Goal: Use online tool/utility: Utilize a website feature to perform a specific function

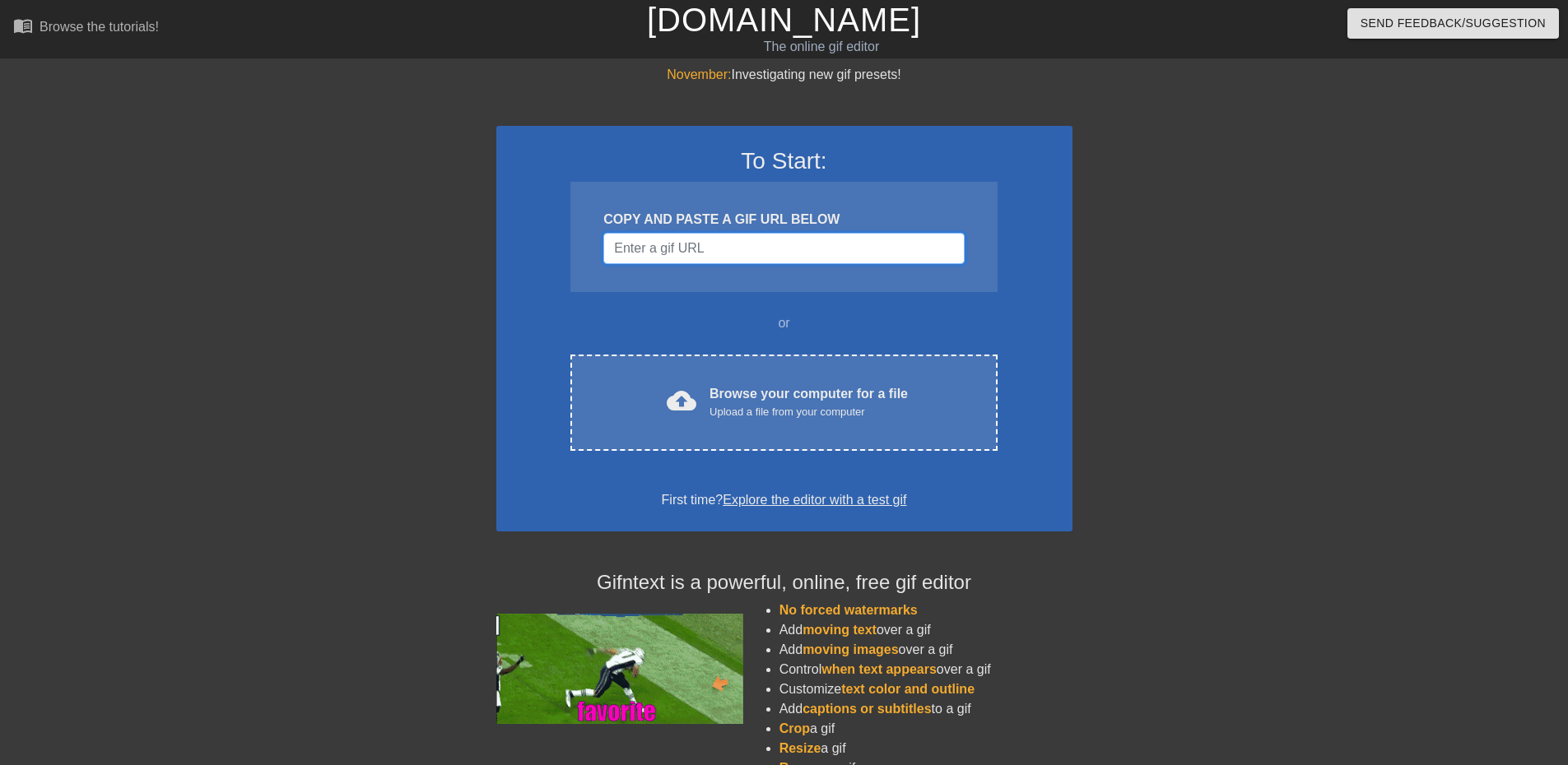
click at [804, 248] on input "Username" at bounding box center [783, 248] width 361 height 31
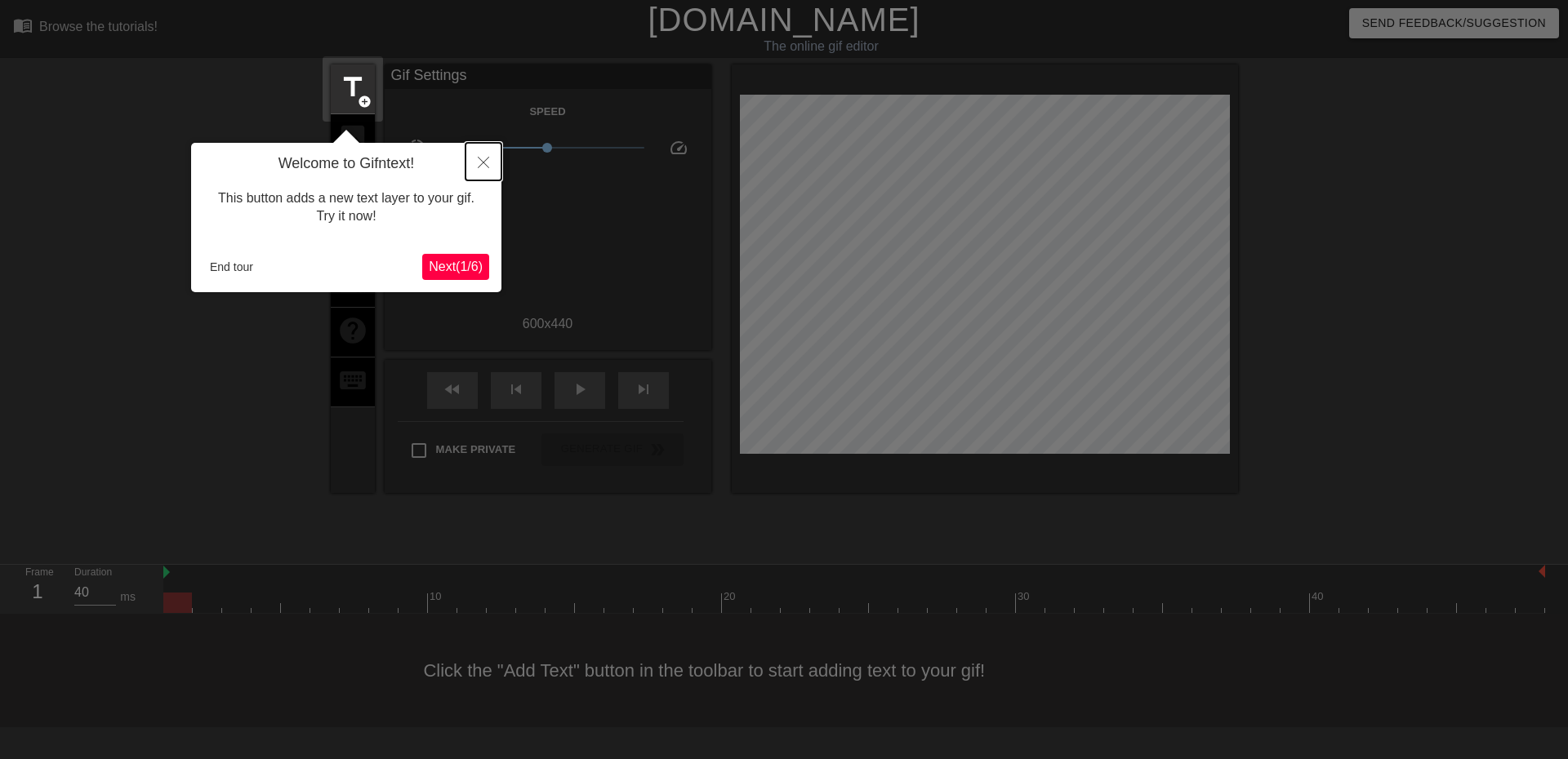
click at [483, 165] on icon "Close" at bounding box center [483, 162] width 11 height 11
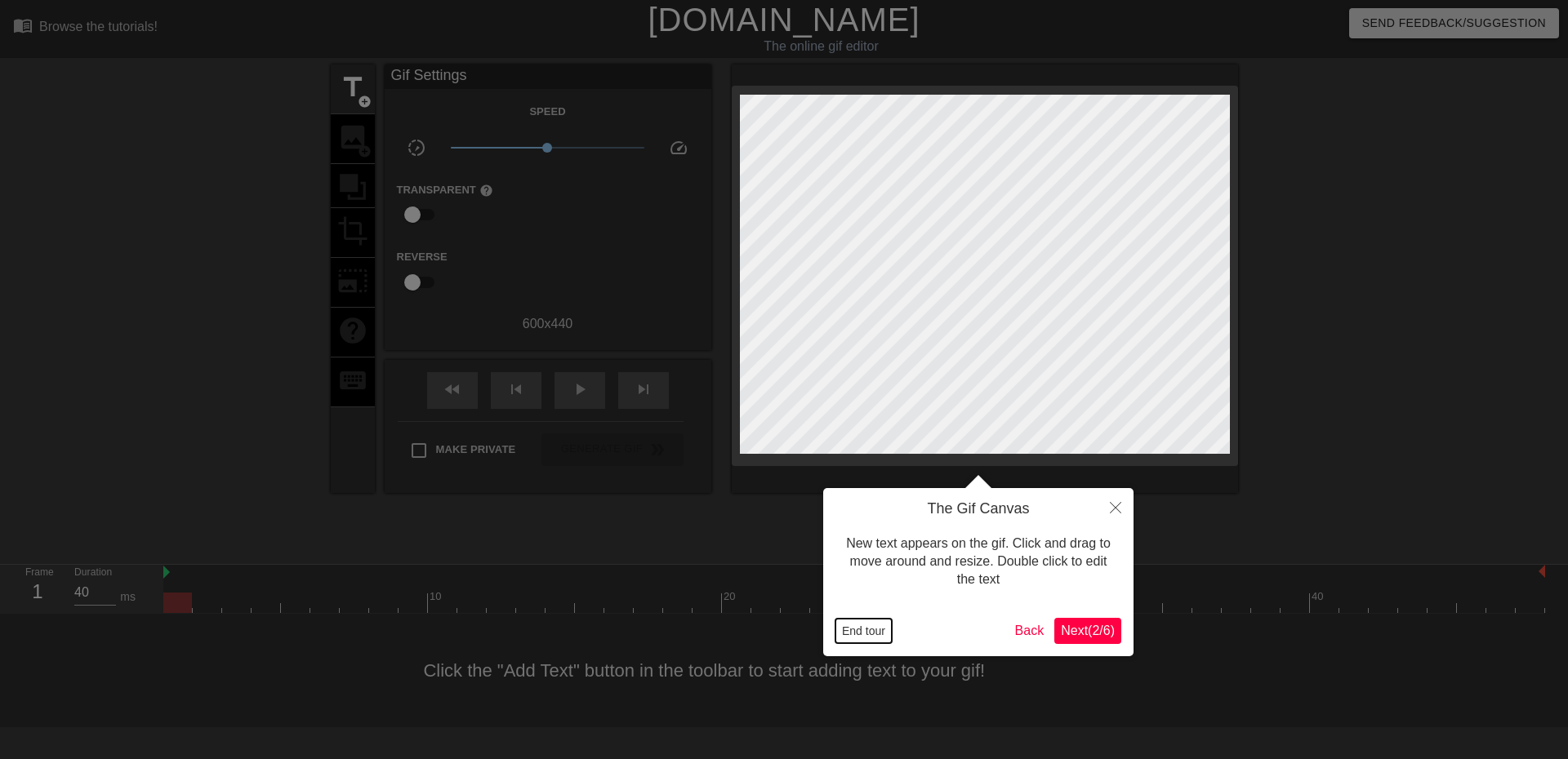
click at [862, 638] on button "End tour" at bounding box center [864, 631] width 57 height 25
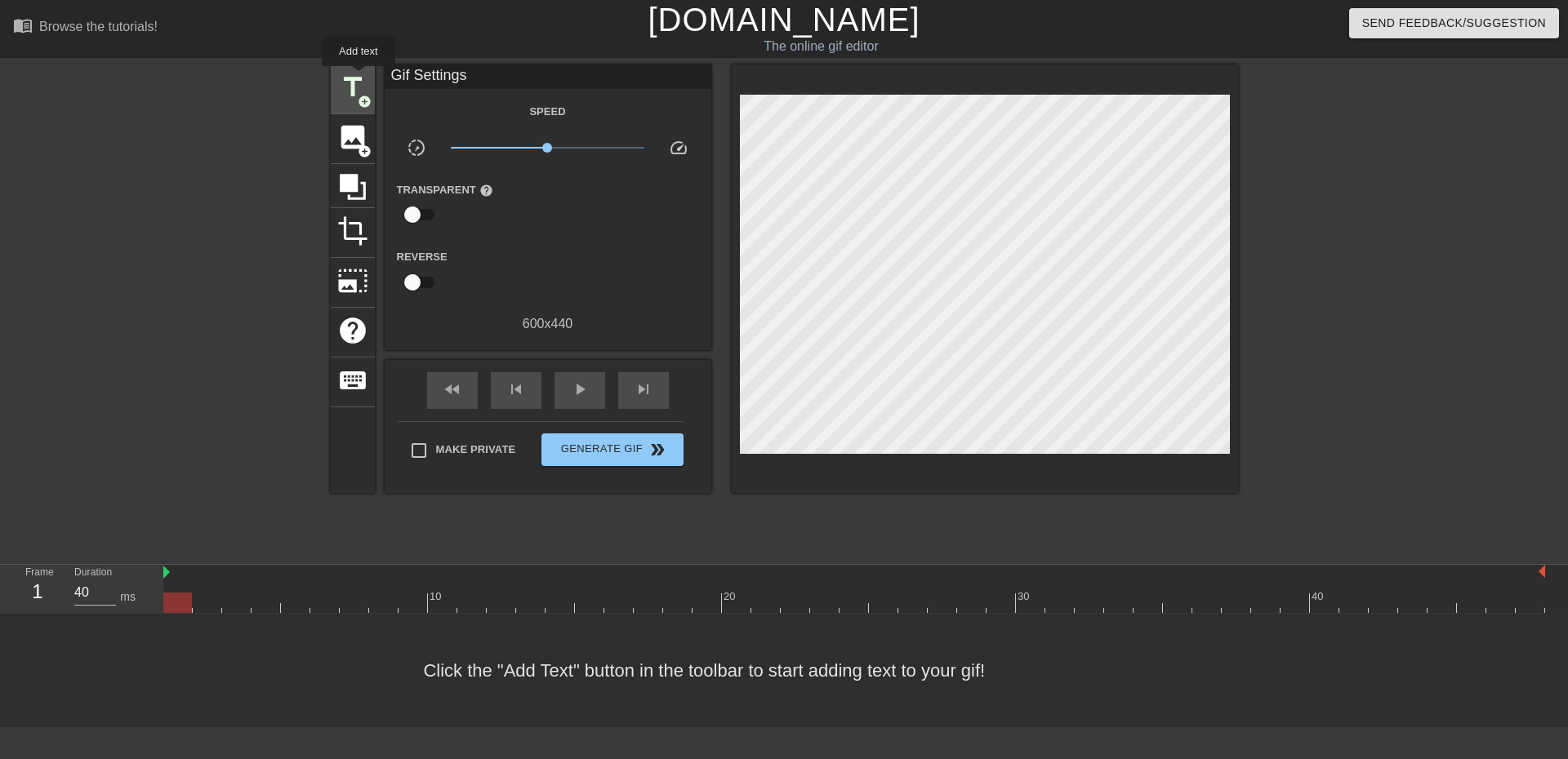
click at [359, 78] on span "title" at bounding box center [353, 87] width 31 height 31
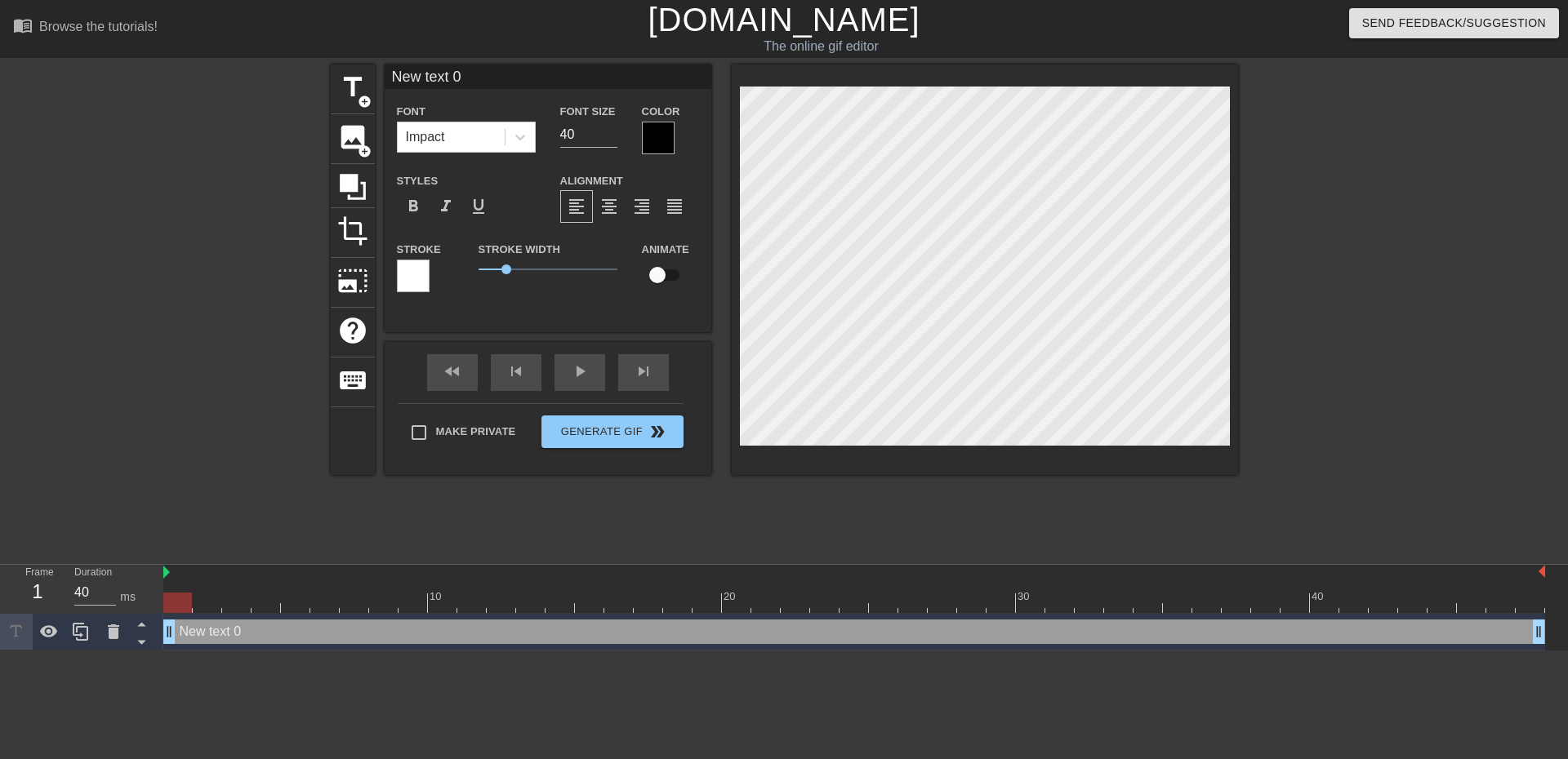
scroll to position [3, 2]
type input "d"
type textarea "d"
type input "d3"
type textarea "d3"
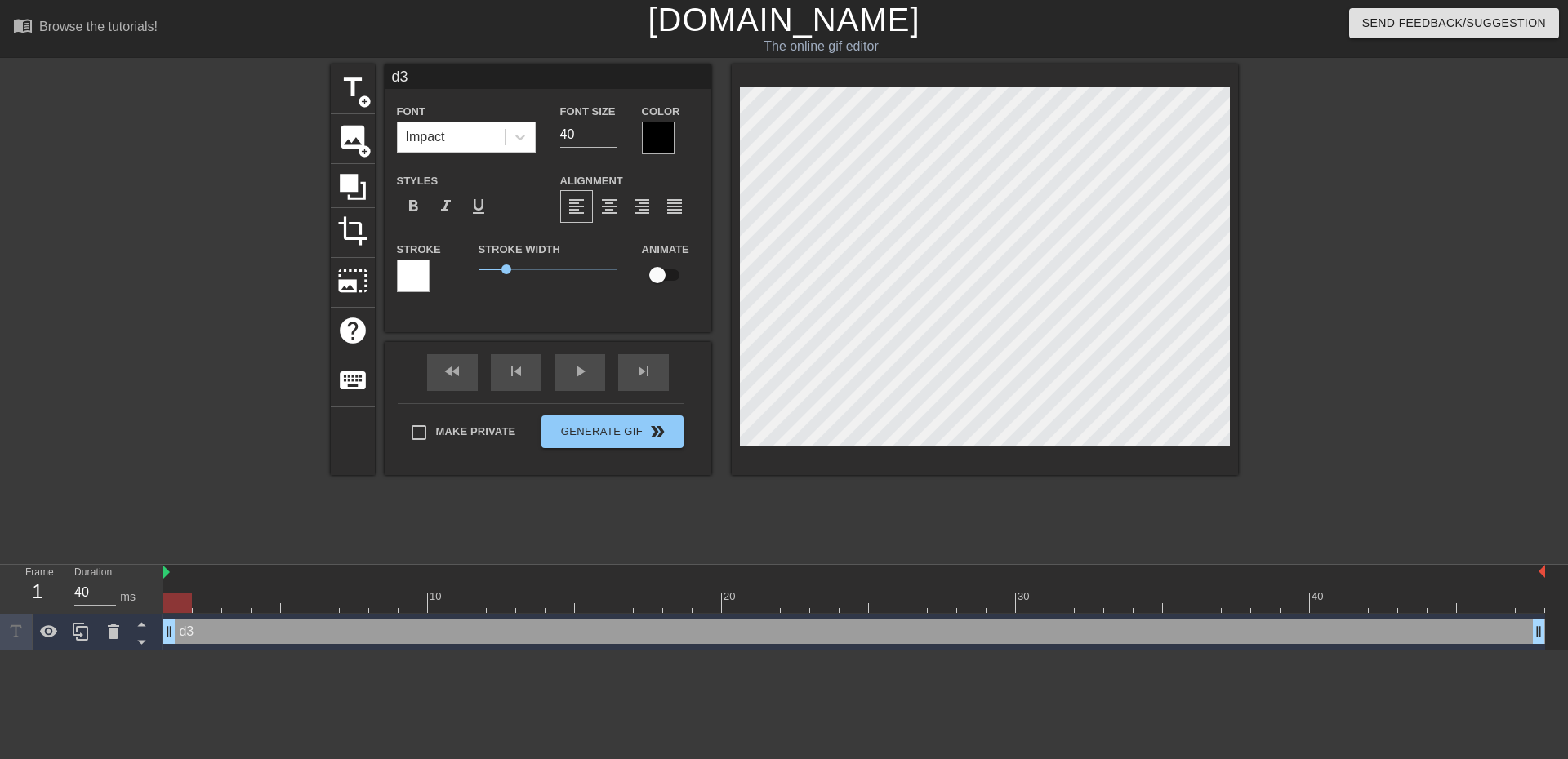
type input "d3v"
type textarea "d3v"
type input "d3v1"
type textarea "d3v1"
click at [1375, 422] on div at bounding box center [1380, 309] width 245 height 490
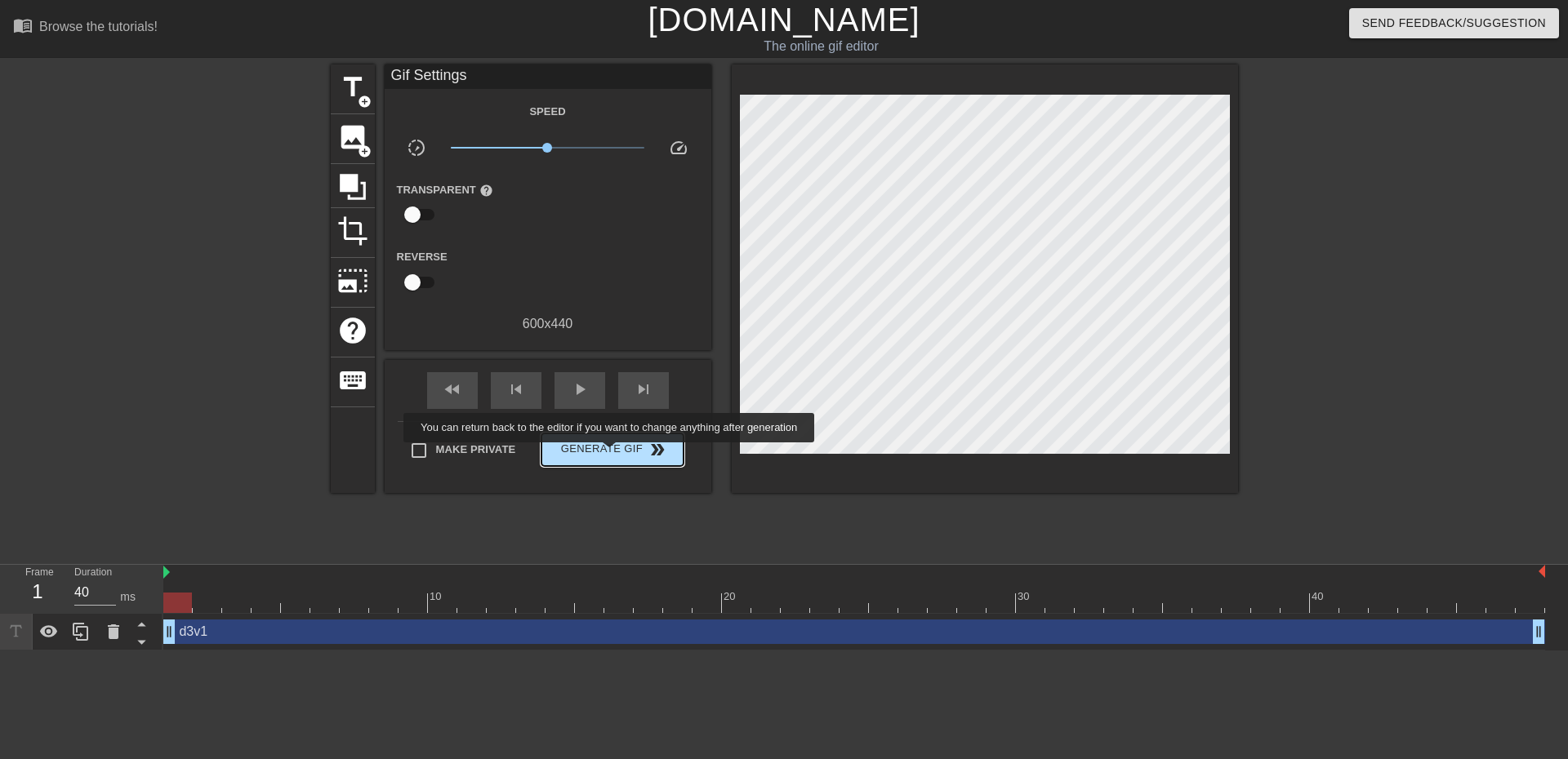
click at [611, 454] on span "Generate Gif double_arrow" at bounding box center [612, 450] width 128 height 19
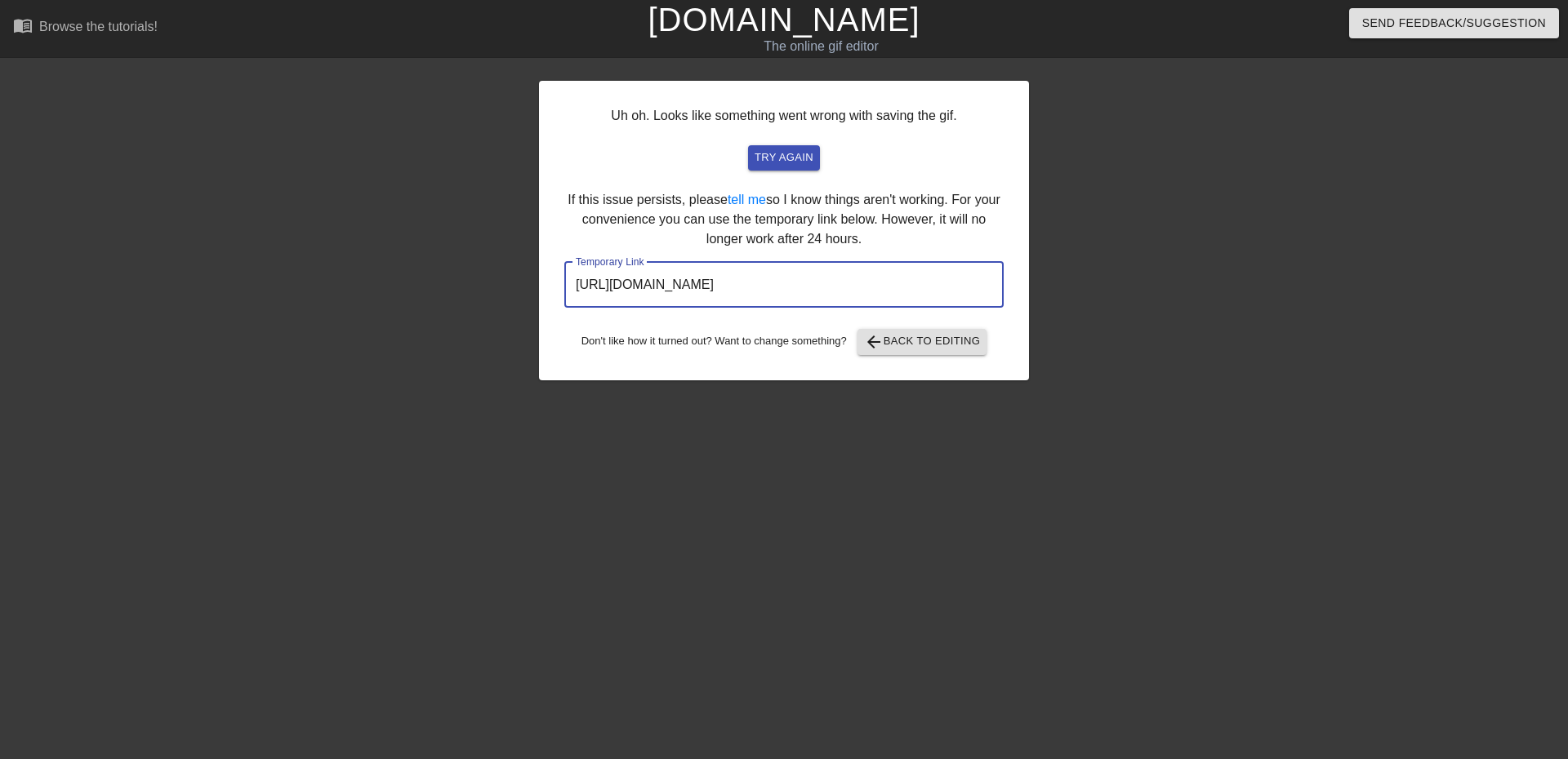
drag, startPoint x: 910, startPoint y: 285, endPoint x: 525, endPoint y: 285, distance: 385.0
click at [525, 285] on div "Uh oh. Looks like something went wrong with saving the gif. try again If this i…" at bounding box center [784, 309] width 1568 height 490
